Goal: Navigation & Orientation: Go to known website

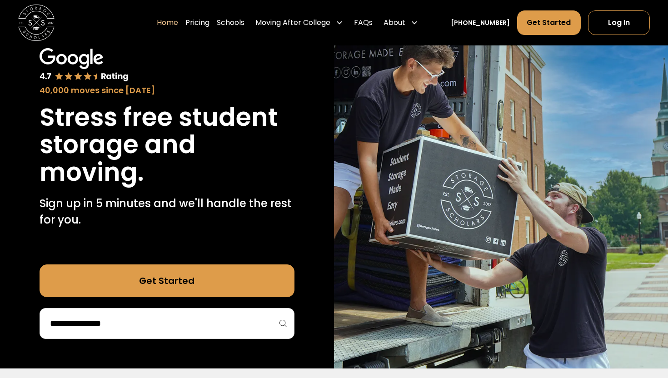
scroll to position [116, 0]
